Goal: Find specific page/section: Find specific page/section

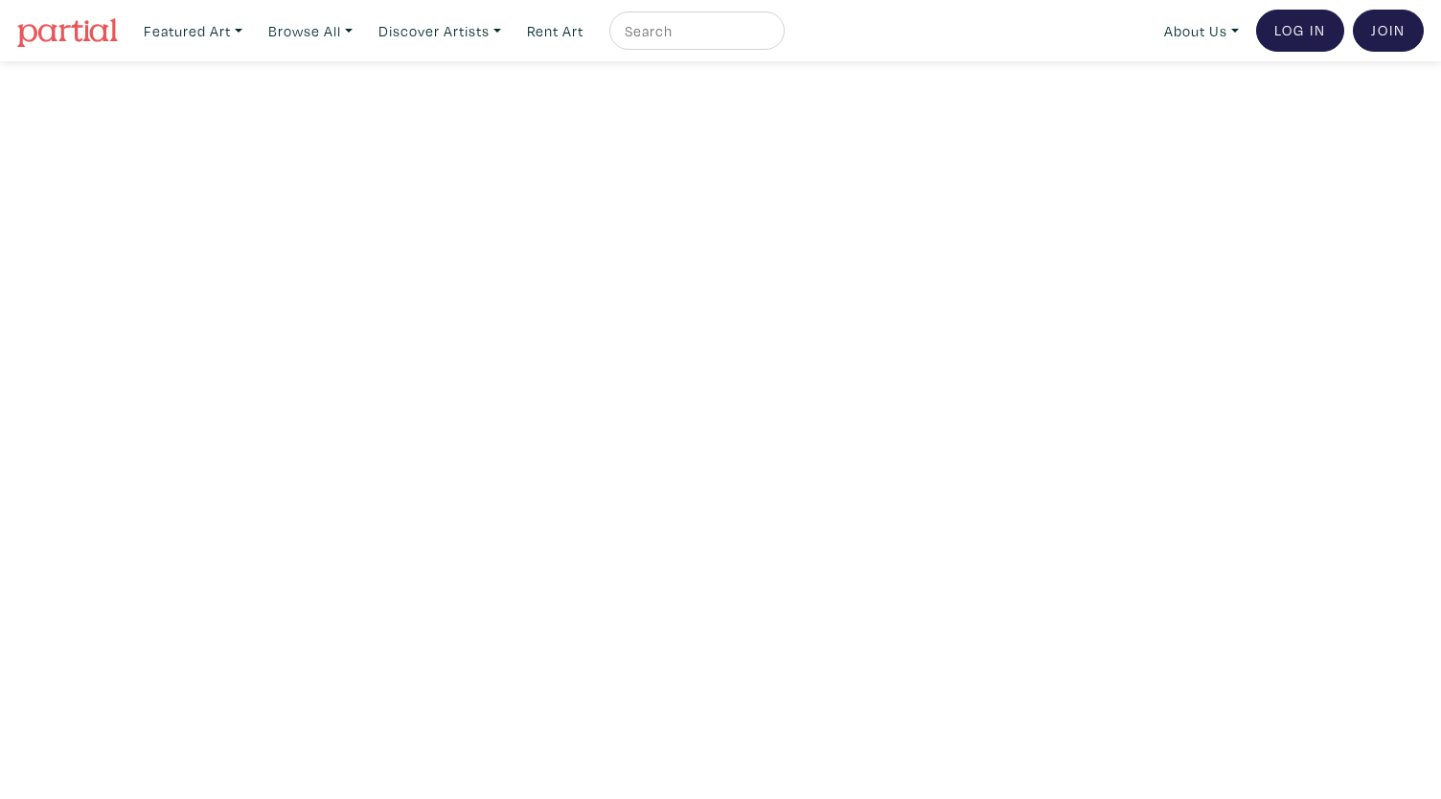
click at [680, 32] on input "text" at bounding box center [695, 31] width 144 height 24
type input "[PERSON_NAME]"
click at [770, 36] on button "submit" at bounding box center [770, 36] width 0 height 0
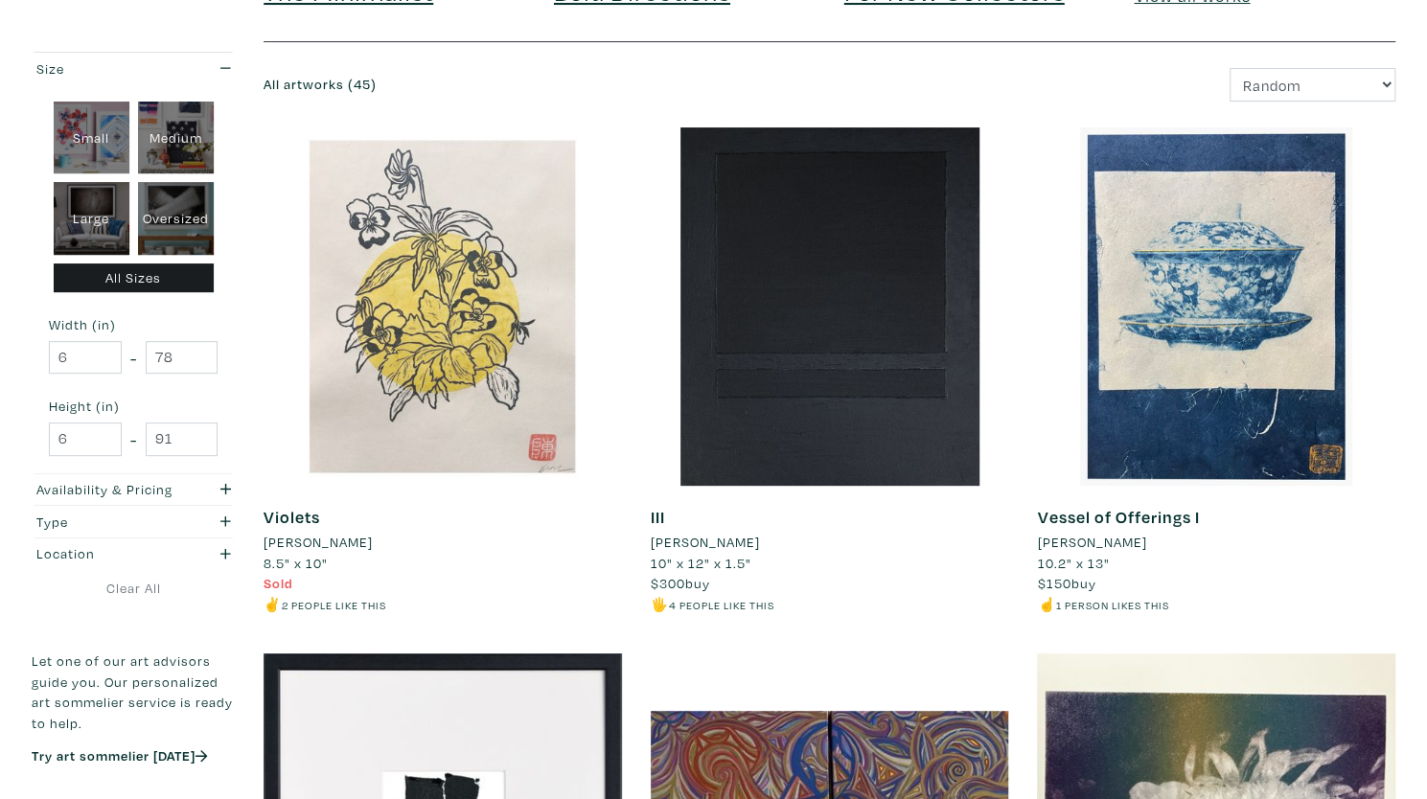
scroll to position [179, 0]
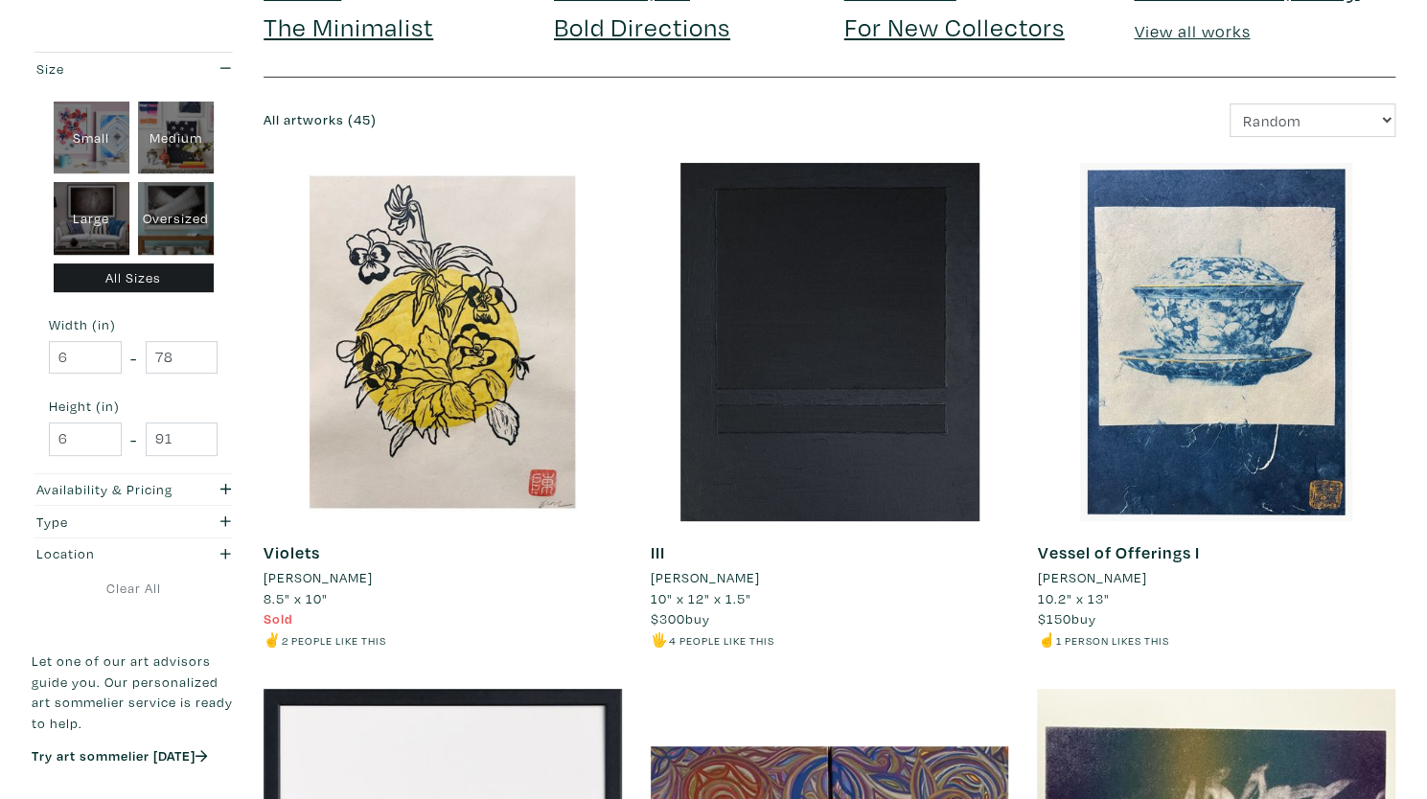
click at [1067, 581] on li "Helen Tran" at bounding box center [1091, 577] width 109 height 21
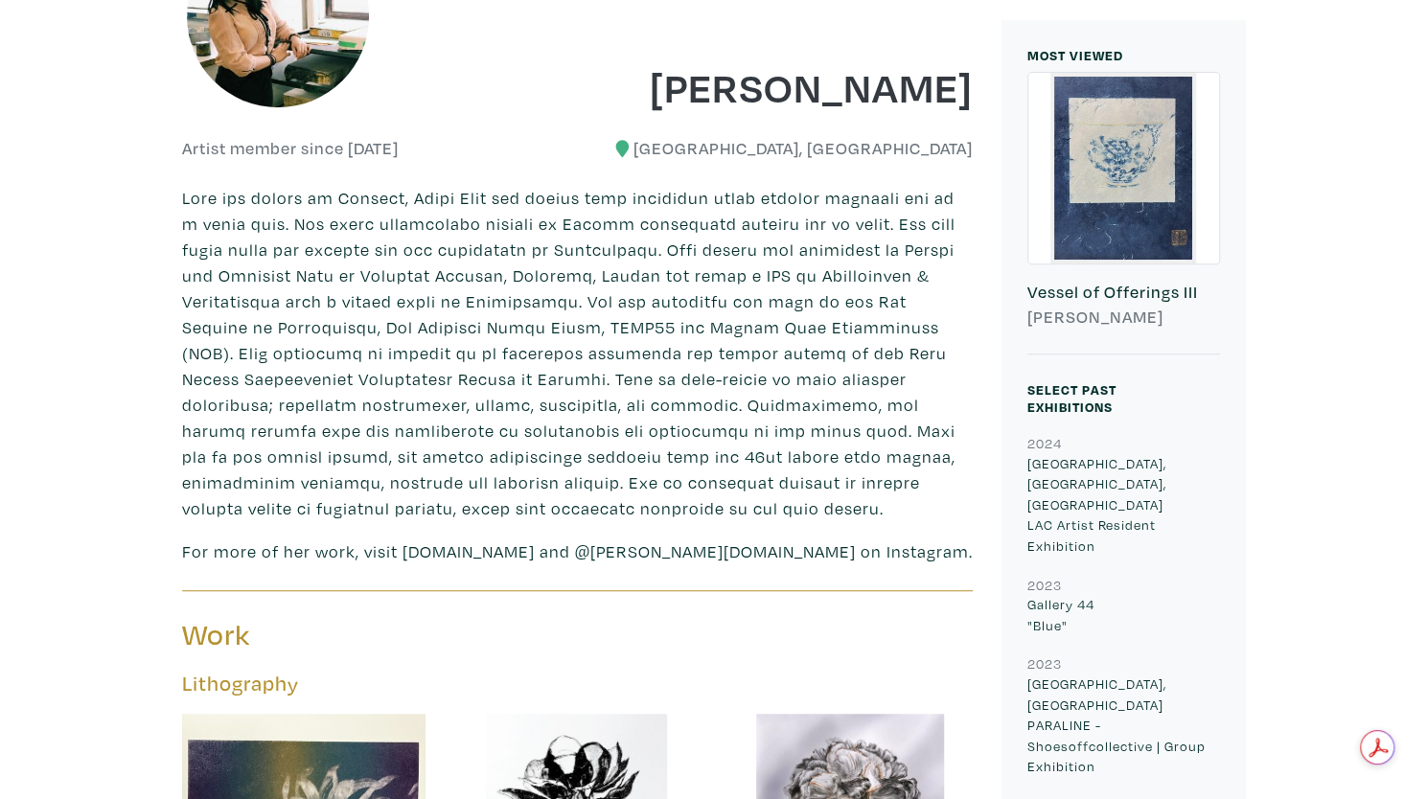
scroll to position [446, 0]
